Goal: Task Accomplishment & Management: Manage account settings

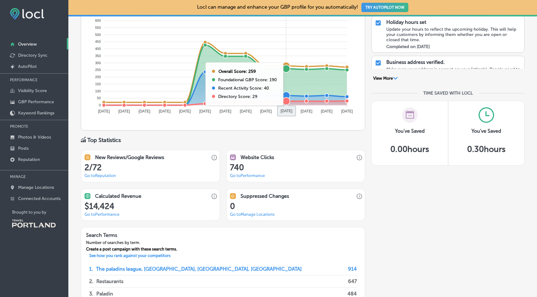
scroll to position [379, 0]
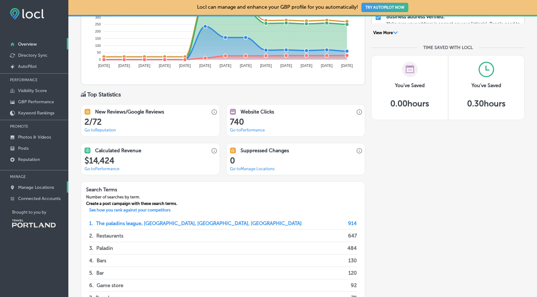
click at [33, 186] on p "Manage Locations" at bounding box center [36, 187] width 36 height 5
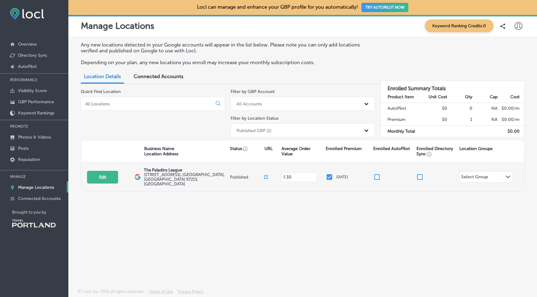
click at [155, 176] on label "4765 NE Fremont St , Portland, OR 97213, US" at bounding box center [186, 180] width 84 height 14
click at [101, 174] on button "Edit" at bounding box center [102, 177] width 31 height 13
select select "US"
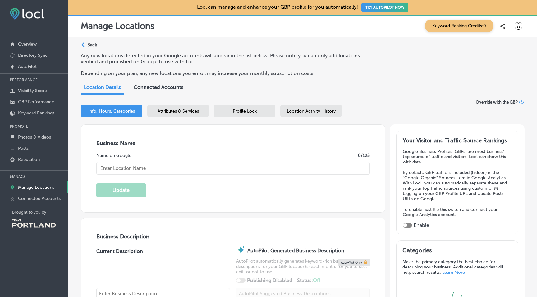
type input "The Paladins League"
type input "4765 NE Fremont St"
type input "Portland"
type input "97213"
type input "US"
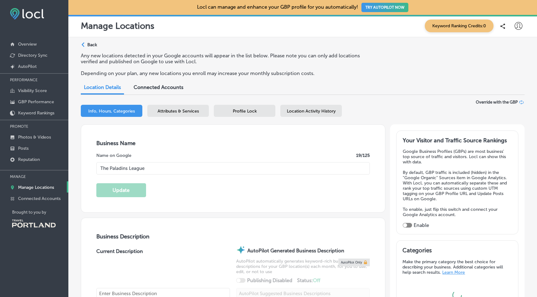
type input "https://www.thepaladinsleague.com/"
type input "30"
checkbox input "true"
type textarea "A family-friendly gathering place, restaurant and bar for people of all ages wh…"
type input "+1 971 888 4928"
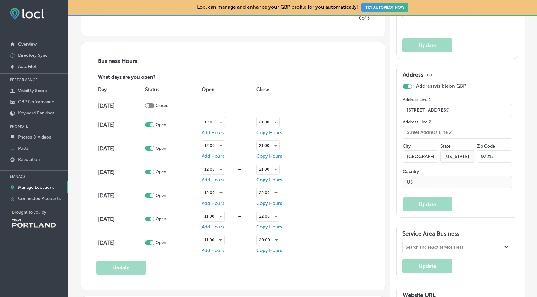
scroll to position [394, 0]
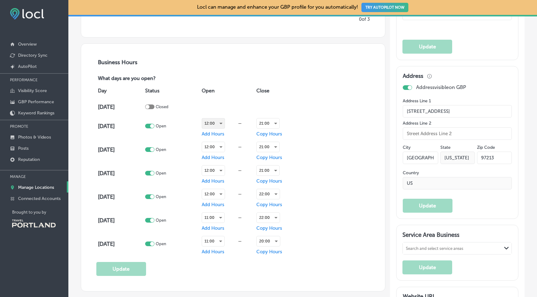
click at [220, 123] on div "12:00" at bounding box center [213, 124] width 23 height 10
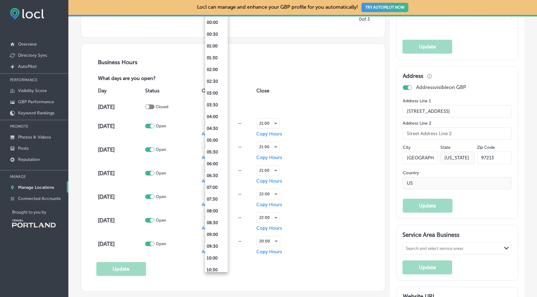
scroll to position [167, 0]
click at [211, 208] on li "15:00" at bounding box center [216, 210] width 23 height 12
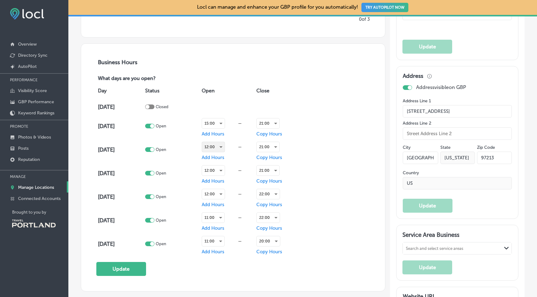
click at [223, 147] on div "12:00" at bounding box center [213, 147] width 23 height 10
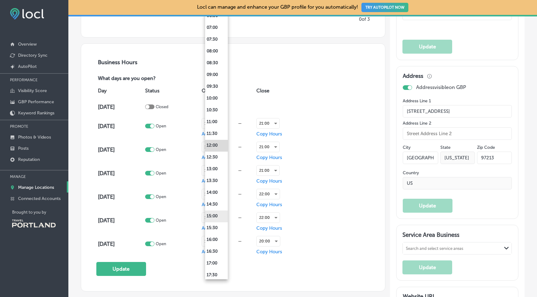
click at [213, 212] on li "15:00" at bounding box center [216, 217] width 23 height 12
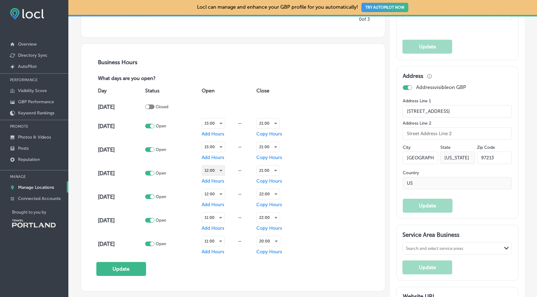
click at [222, 172] on div "12:00" at bounding box center [213, 171] width 23 height 10
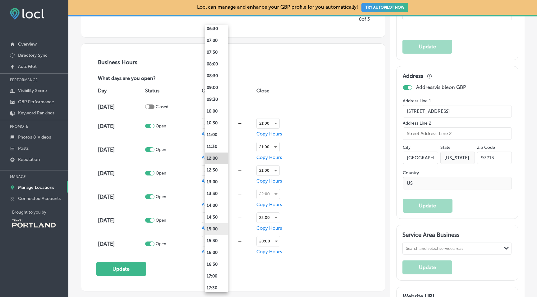
click at [211, 228] on li "15:00" at bounding box center [216, 230] width 23 height 12
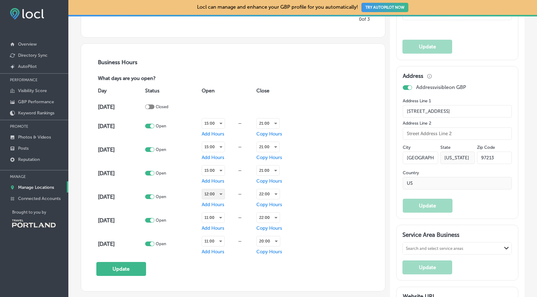
click at [222, 192] on div "12:00" at bounding box center [213, 194] width 23 height 10
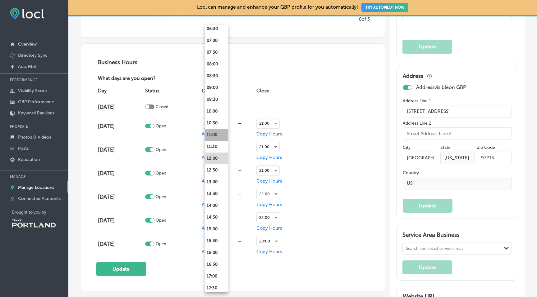
click at [211, 134] on li "11:00" at bounding box center [216, 135] width 23 height 12
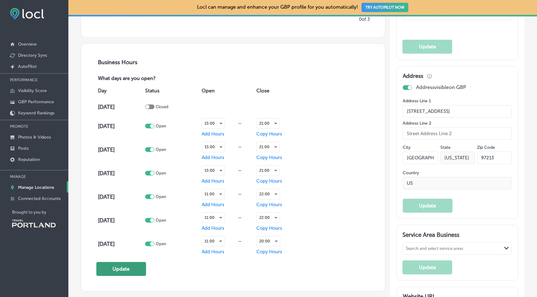
click at [129, 267] on button "Update" at bounding box center [121, 269] width 50 height 14
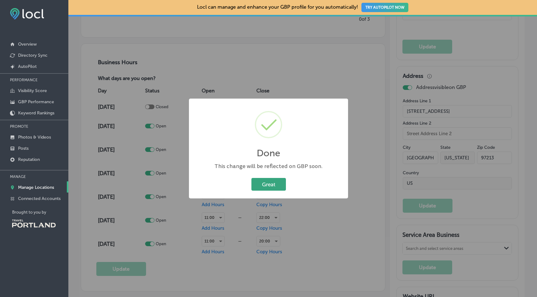
click at [278, 184] on button "Great" at bounding box center [268, 184] width 34 height 13
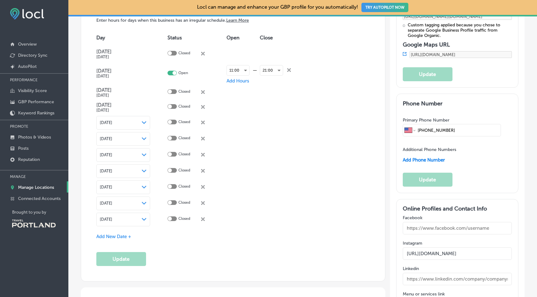
scroll to position [704, 0]
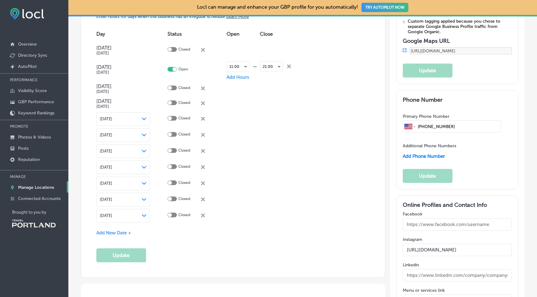
click at [169, 117] on div at bounding box center [170, 118] width 4 height 4
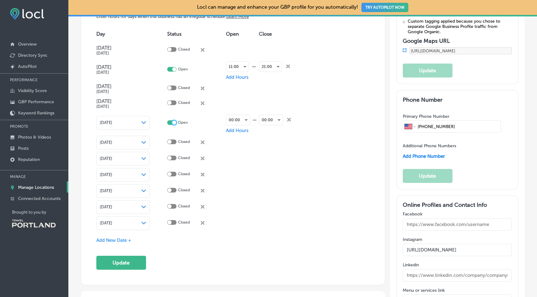
click at [174, 122] on div at bounding box center [174, 123] width 4 height 4
checkbox input "false"
